Goal: Task Accomplishment & Management: Manage account settings

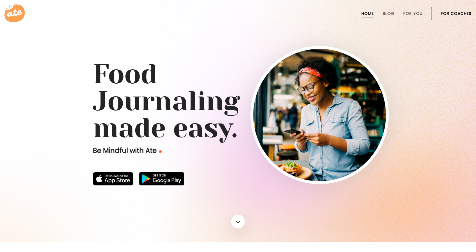
click at [463, 11] on link "For Coaches" at bounding box center [455, 13] width 31 height 4
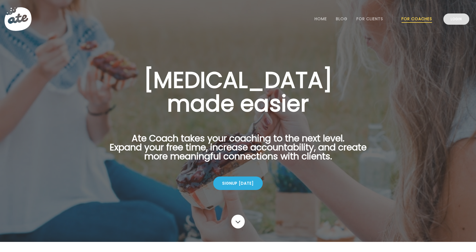
click at [456, 17] on link "Login" at bounding box center [456, 18] width 26 height 11
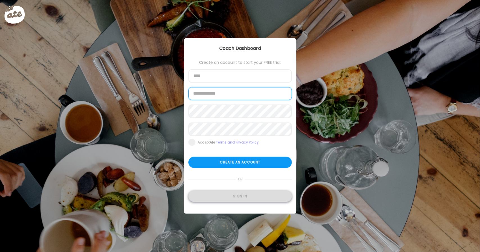
type input "**********"
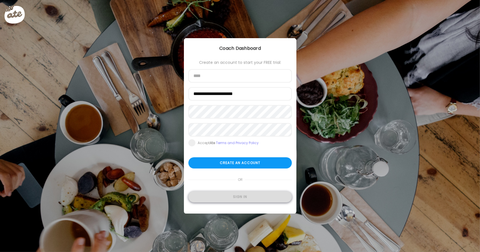
type input "**********"
click at [237, 195] on div "Sign in" at bounding box center [239, 197] width 103 height 11
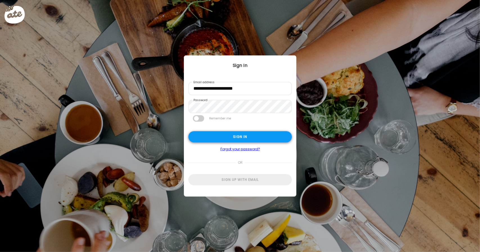
click at [253, 141] on div "Sign in" at bounding box center [239, 137] width 103 height 11
type input "**********"
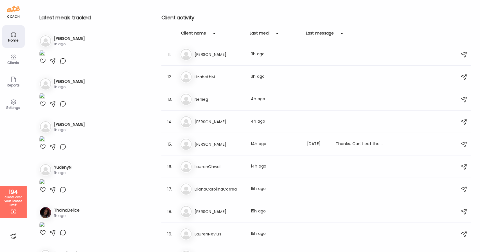
scroll to position [226, 0]
click at [238, 212] on h3 "Ashley" at bounding box center [219, 211] width 49 height 7
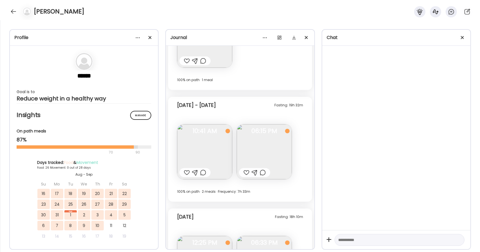
scroll to position [4646, 0]
click at [222, 142] on img at bounding box center [204, 152] width 55 height 55
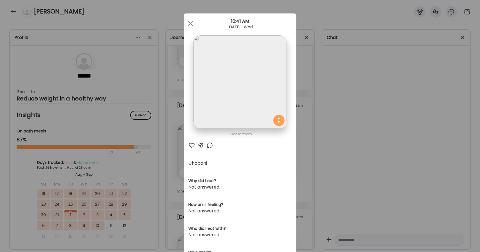
click at [231, 84] on img at bounding box center [239, 81] width 93 height 93
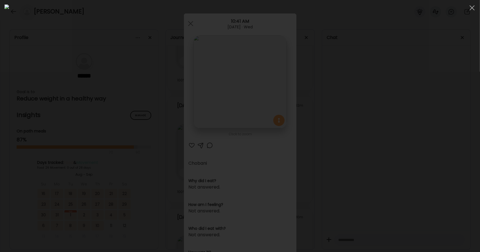
click at [397, 90] on div at bounding box center [239, 125] width 471 height 243
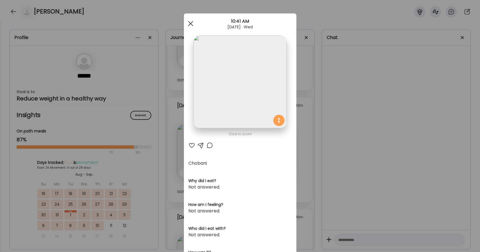
click at [188, 25] on div at bounding box center [190, 23] width 11 height 11
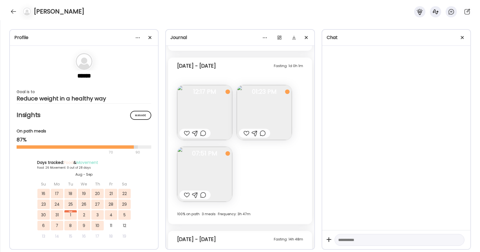
scroll to position [3434, 0]
click at [207, 113] on img at bounding box center [204, 113] width 55 height 55
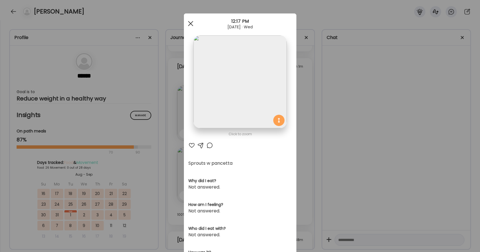
click at [189, 25] on span at bounding box center [190, 23] width 5 height 5
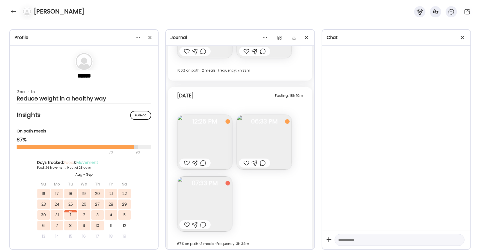
scroll to position [4775, 0]
